Goal: Information Seeking & Learning: Learn about a topic

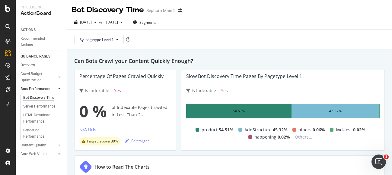
click at [30, 64] on div "Overview" at bounding box center [28, 65] width 14 height 6
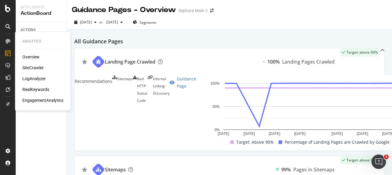
click at [27, 59] on div "Overview" at bounding box center [30, 57] width 17 height 6
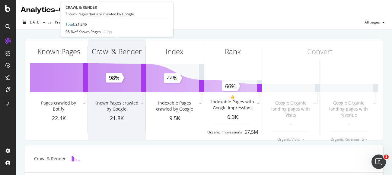
click at [121, 56] on div "Crawl & Render" at bounding box center [117, 51] width 50 height 10
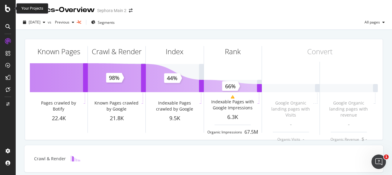
click at [5, 9] on icon at bounding box center [7, 8] width 5 height 7
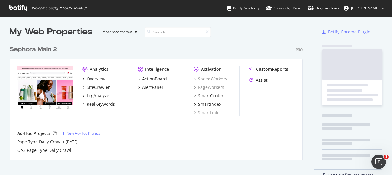
scroll to position [175, 392]
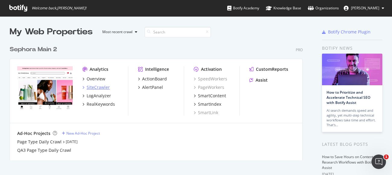
click at [96, 88] on div "SiteCrawler" at bounding box center [98, 87] width 23 height 6
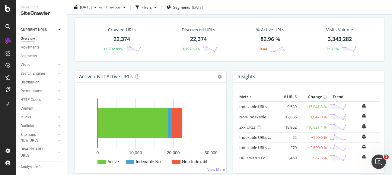
scroll to position [26, 0]
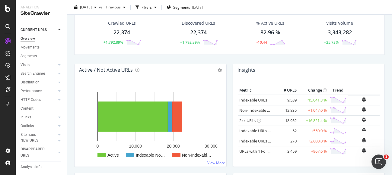
click at [261, 111] on link "Non-Indexable URLs" at bounding box center [257, 110] width 37 height 5
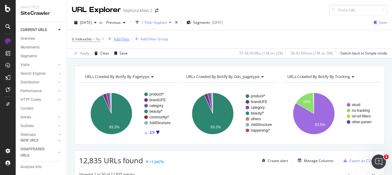
click at [127, 39] on div "Add Filter" at bounding box center [122, 38] width 16 height 5
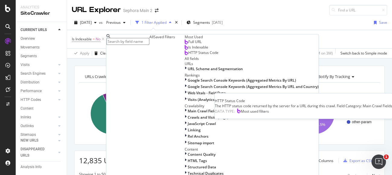
click at [188, 55] on span "HTTP Status Code" at bounding box center [203, 52] width 30 height 5
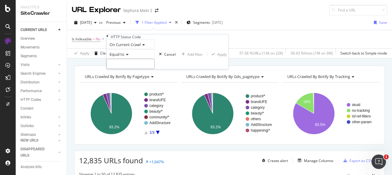
click at [151, 69] on input "number" at bounding box center [130, 64] width 48 height 10
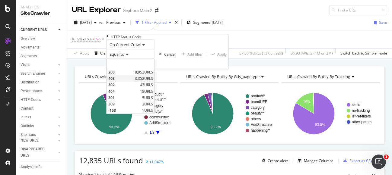
click at [133, 81] on span "403" at bounding box center [120, 78] width 25 height 5
type input "403"
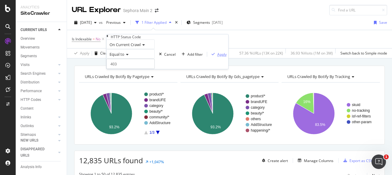
click at [217, 57] on div "Apply" at bounding box center [221, 54] width 9 height 5
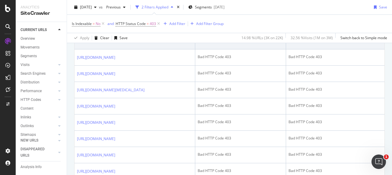
scroll to position [215, 0]
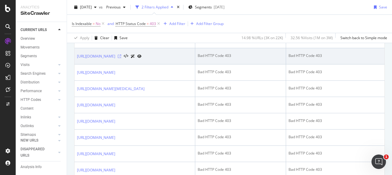
click at [121, 58] on icon at bounding box center [120, 57] width 4 height 4
